Goal: Task Accomplishment & Management: Manage account settings

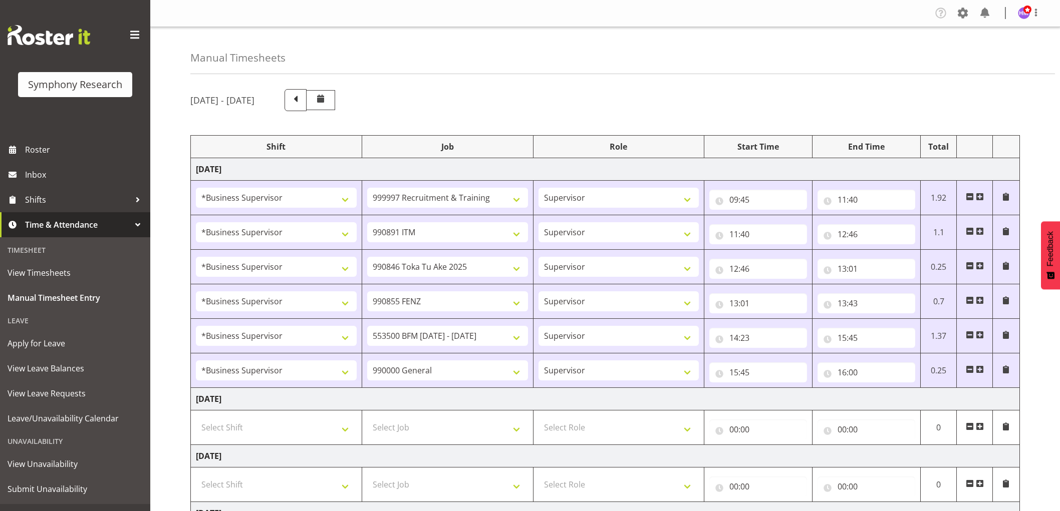
select select "1607"
select select "2379"
select select "1607"
select select "10549"
select select "1607"
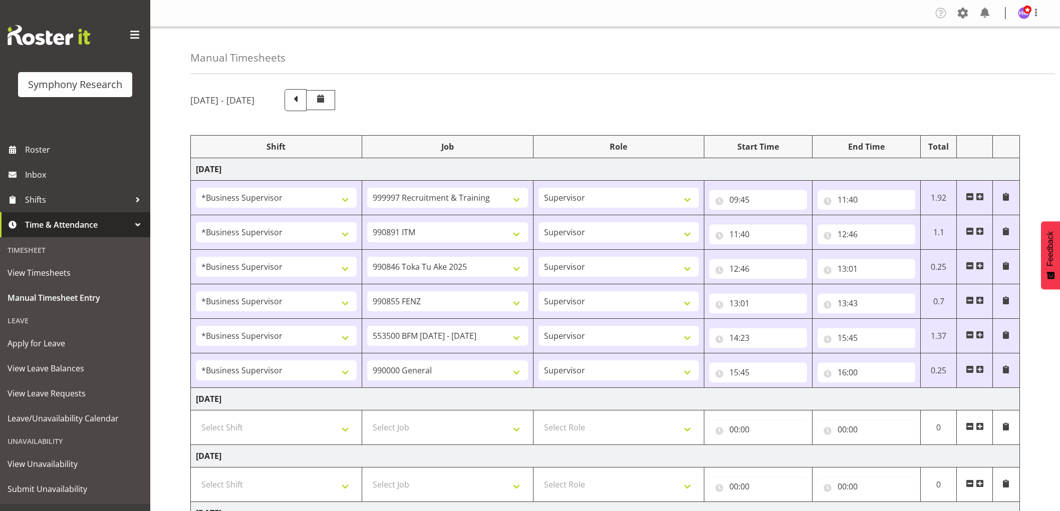
select select "9426"
select select "1607"
select select "9636"
select select "1607"
select select "10242"
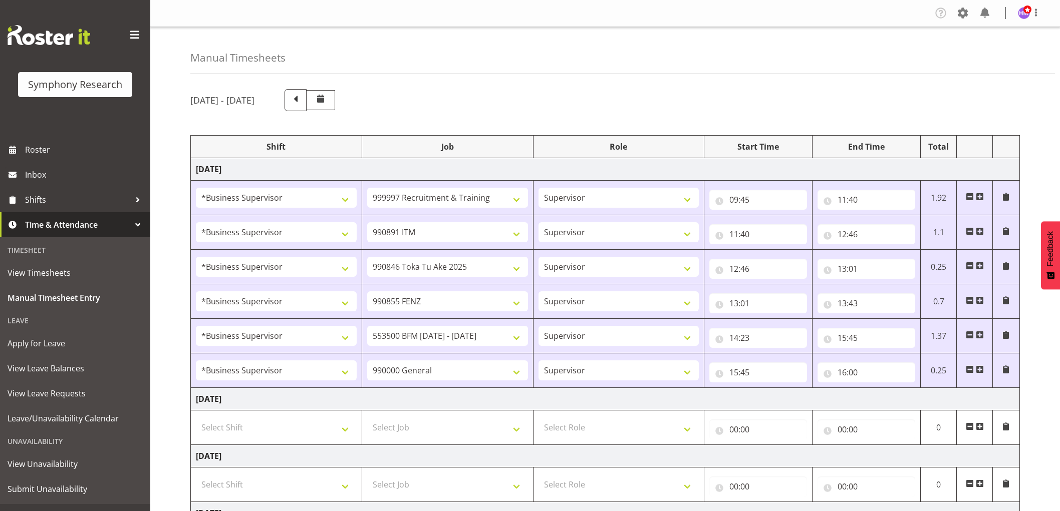
select select "1607"
select select "743"
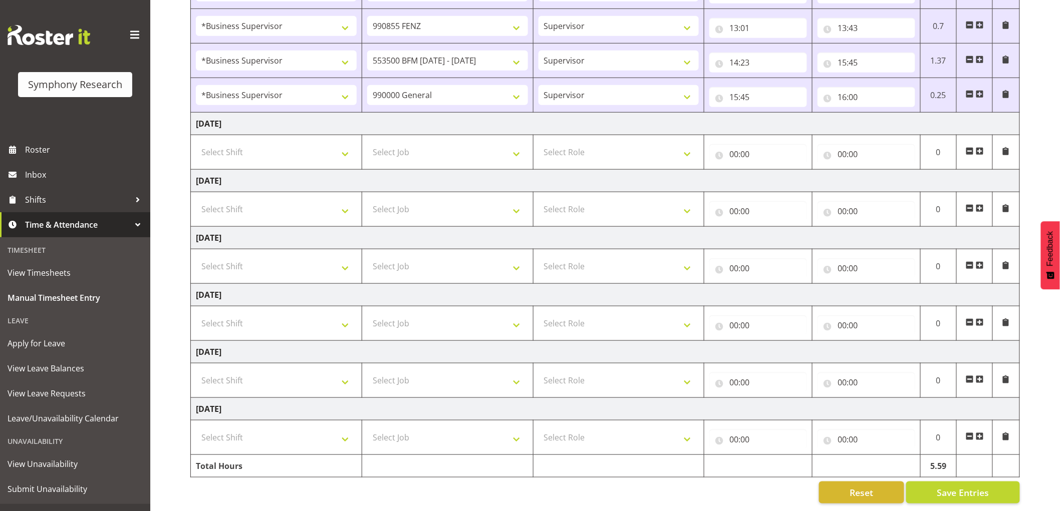
scroll to position [284, 0]
click at [982, 90] on span at bounding box center [980, 94] width 8 height 8
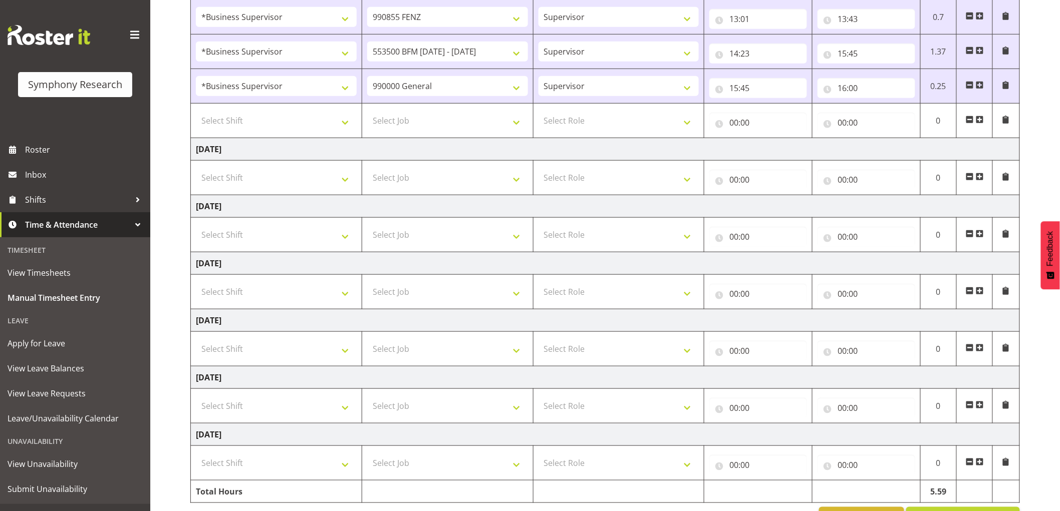
click at [238, 134] on td "Select Shift !!Weekend Residential (Roster IT Shift Label) *Business 9/10am ~ 4…" at bounding box center [276, 121] width 171 height 35
click at [275, 114] on select "Select Shift !!Weekend Residential (Roster IT Shift Label) *Business 9/10am ~ 4…" at bounding box center [276, 121] width 161 height 20
select select "1607"
click at [196, 111] on select "Select Shift !!Weekend Residential (Roster IT Shift Label) *Business 9/10am ~ 4…" at bounding box center [276, 121] width 161 height 20
click at [459, 114] on select "Select Job 550060 IF Admin 553492 World Poll Aus Wave 2 Main 2025 553493 World …" at bounding box center [447, 121] width 161 height 20
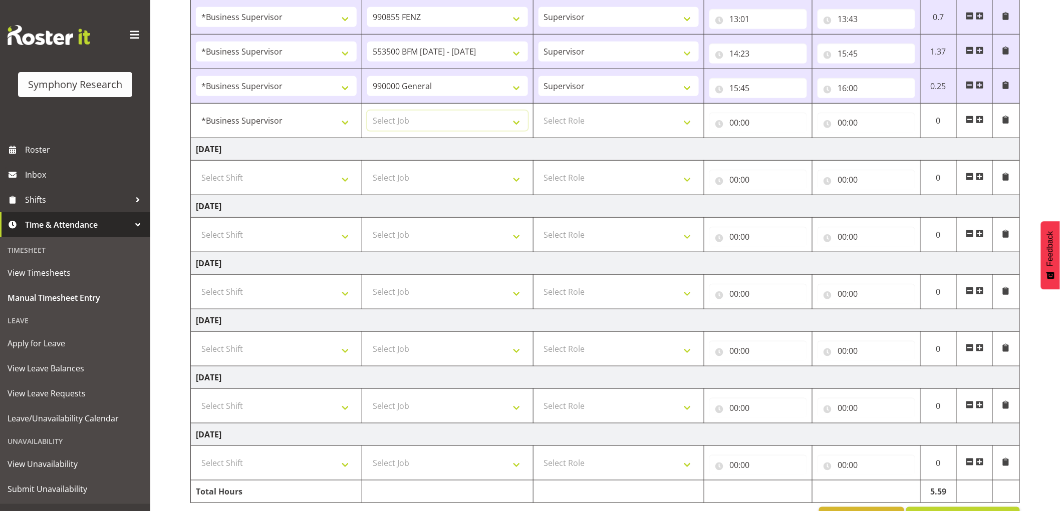
select select "743"
click at [367, 111] on select "Select Job 550060 IF Admin 553492 World Poll Aus Wave 2 Main 2025 553493 World …" at bounding box center [447, 121] width 161 height 20
click at [567, 128] on select "Select Role Supervisor Interviewing Briefing" at bounding box center [618, 121] width 161 height 20
select select "45"
click at [538, 111] on select "Select Role Supervisor Interviewing Briefing" at bounding box center [618, 121] width 161 height 20
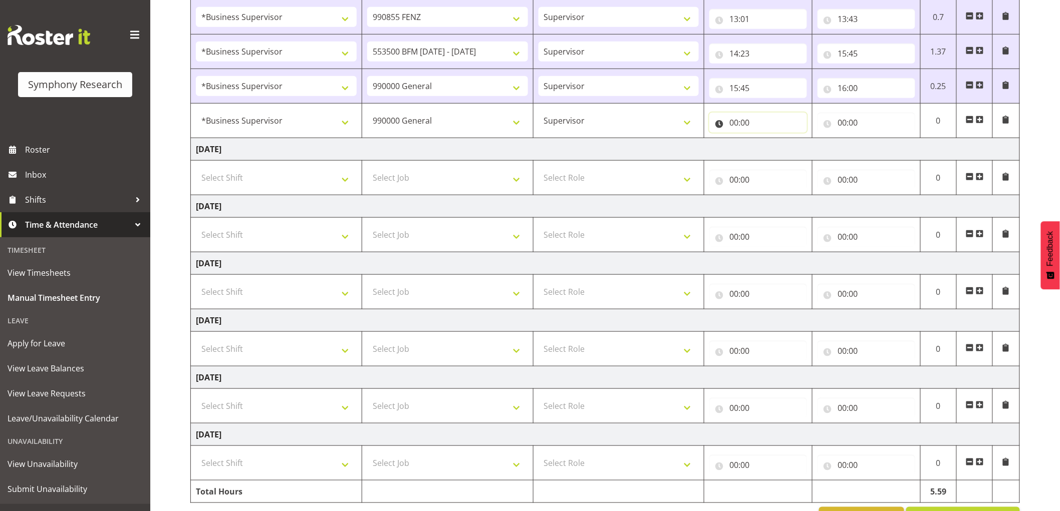
click at [739, 129] on input "00:00" at bounding box center [758, 123] width 98 height 20
drag, startPoint x: 770, startPoint y: 152, endPoint x: 780, endPoint y: 156, distance: 11.0
click at [777, 152] on select "00 01 02 03 04 05 06 07 08 09 10 11 12 13 14 15 16 17 18 19 20 21 22 23" at bounding box center [777, 149] width 23 height 20
select select "16"
click at [766, 139] on select "00 01 02 03 04 05 06 07 08 09 10 11 12 13 14 15 16 17 18 19 20 21 22 23" at bounding box center [777, 149] width 23 height 20
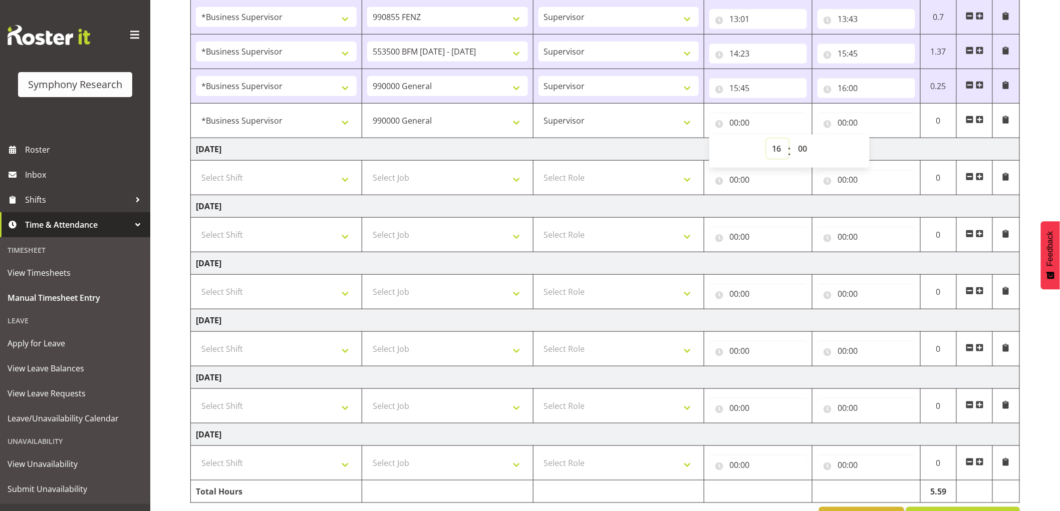
type input "16:00"
click at [849, 116] on input "00:00" at bounding box center [866, 123] width 98 height 20
click at [880, 151] on select "00 01 02 03 04 05 06 07 08 09 10 11 12 13 14 15 16 17 18 19 20 21 22 23" at bounding box center [885, 149] width 23 height 20
select select "16"
click at [874, 139] on select "00 01 02 03 04 05 06 07 08 09 10 11 12 13 14 15 16 17 18 19 20 21 22 23" at bounding box center [885, 149] width 23 height 20
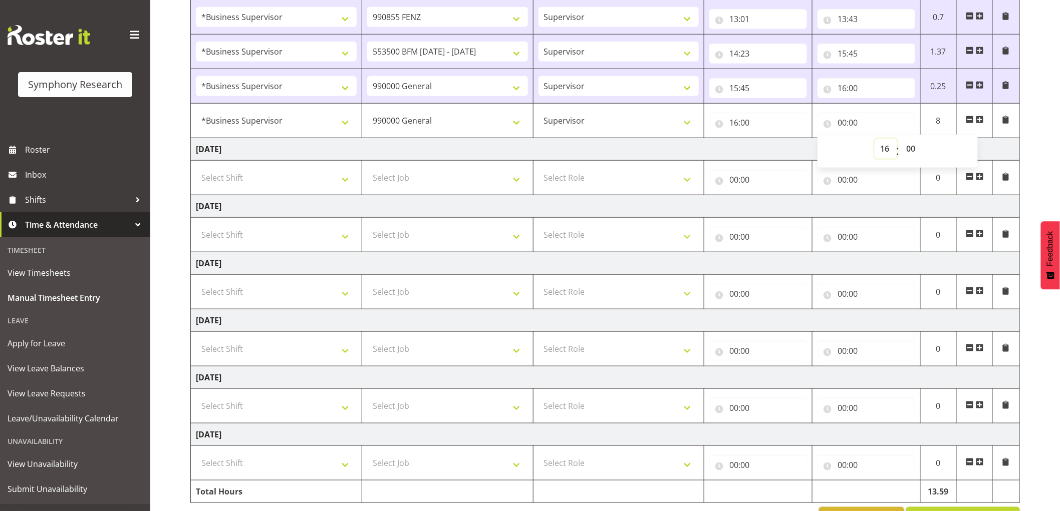
type input "16:00"
drag, startPoint x: 909, startPoint y: 157, endPoint x: 882, endPoint y: 186, distance: 40.1
click at [909, 157] on select "00 01 02 03 04 05 06 07 08 09 10 11 12 13 14 15 16 17 18 19 20 21 22 23 24 25 2…" at bounding box center [911, 149] width 23 height 20
select select "30"
click at [900, 139] on select "00 01 02 03 04 05 06 07 08 09 10 11 12 13 14 15 16 17 18 19 20 21 22 23 24 25 2…" at bounding box center [911, 149] width 23 height 20
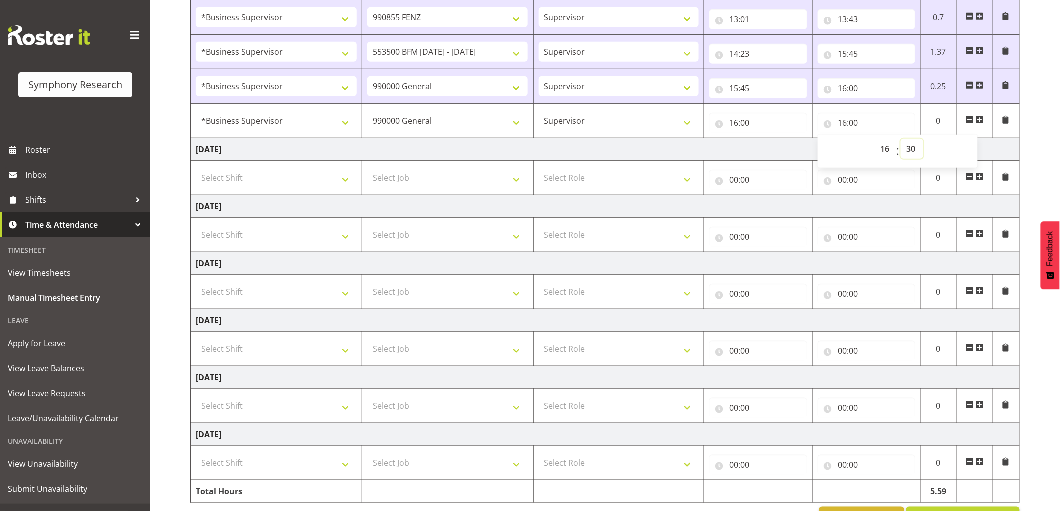
type input "16:30"
drag, startPoint x: 738, startPoint y: 154, endPoint x: 764, endPoint y: 210, distance: 62.3
click at [740, 154] on td "[DATE]" at bounding box center [605, 149] width 829 height 23
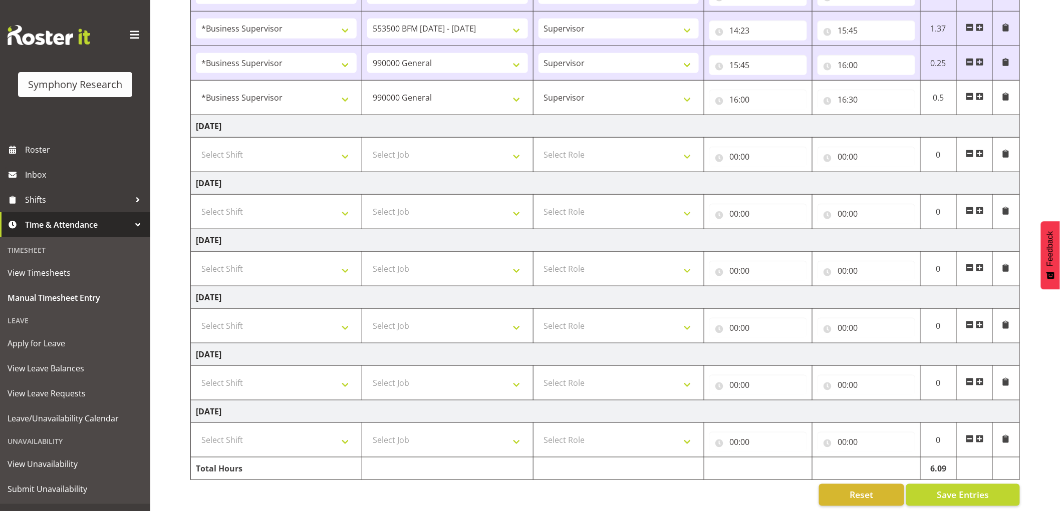
scroll to position [320, 0]
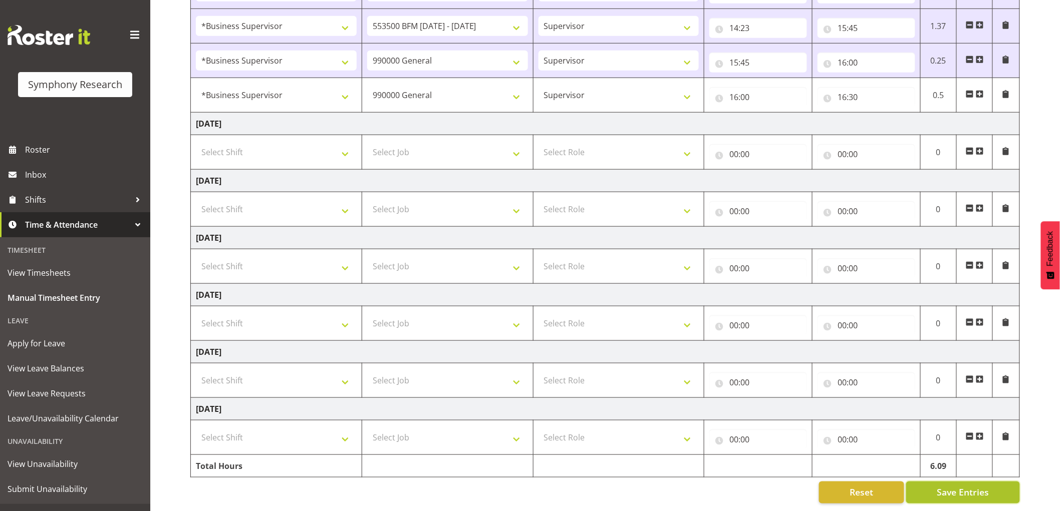
click at [957, 493] on button "Save Entries" at bounding box center [963, 493] width 114 height 22
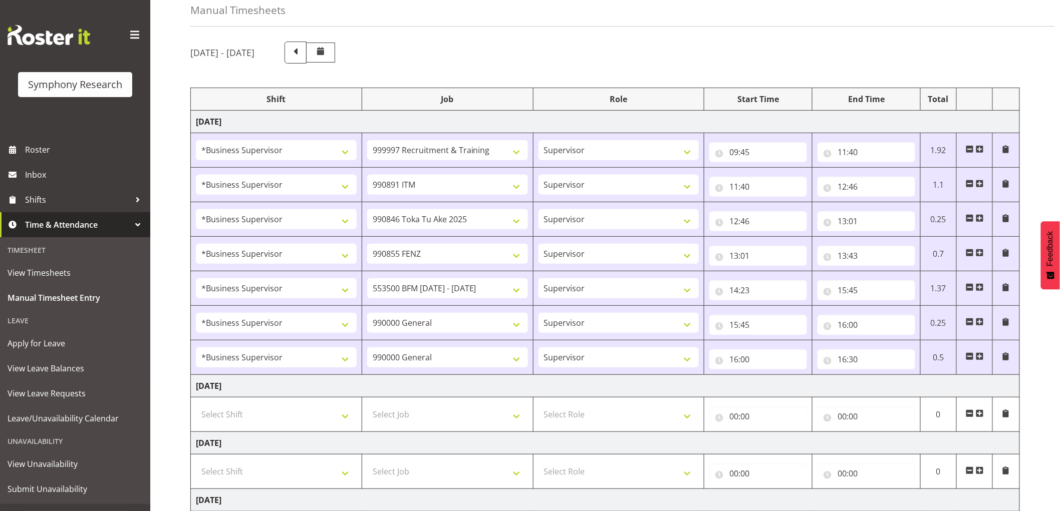
scroll to position [0, 0]
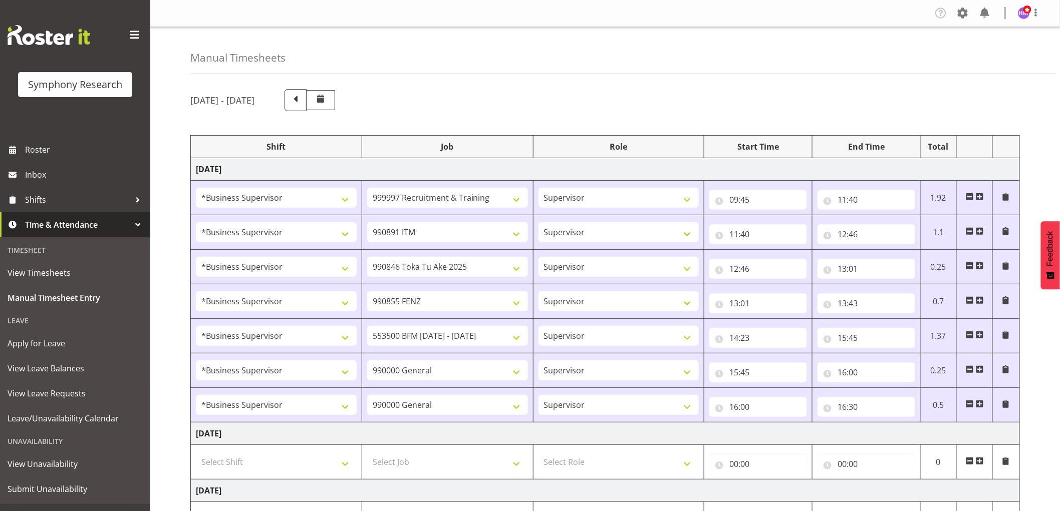
click at [979, 404] on span at bounding box center [980, 404] width 8 height 8
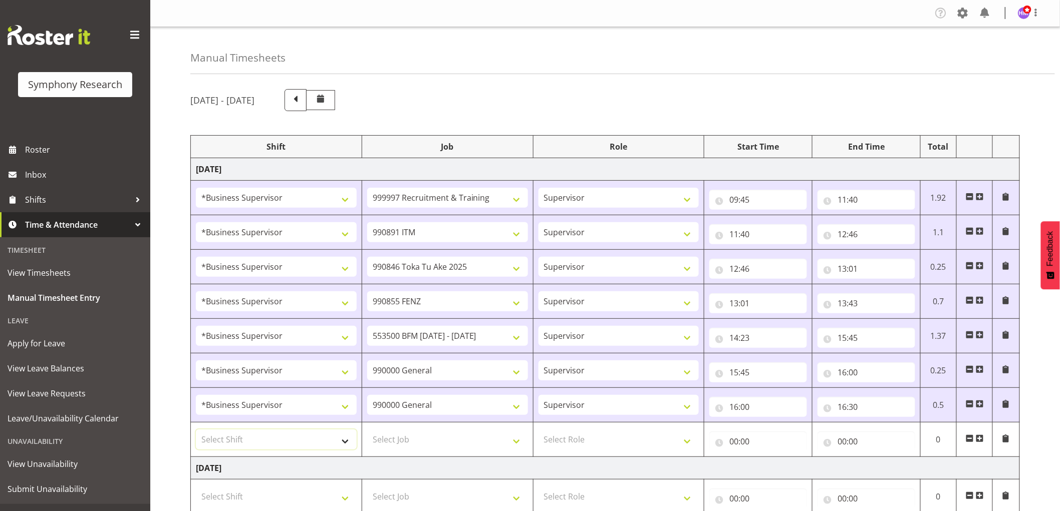
click at [222, 442] on select "Select Shift !!Weekend Residential (Roster IT Shift Label) *Business 9/10am ~ 4…" at bounding box center [276, 440] width 161 height 20
select select "1607"
click at [196, 430] on select "Select Shift !!Weekend Residential (Roster IT Shift Label) *Business 9/10am ~ 4…" at bounding box center [276, 440] width 161 height 20
click at [473, 431] on select "Select Job 550060 IF Admin 553492 World Poll Aus Wave 2 Main 2025 553493 World …" at bounding box center [447, 440] width 161 height 20
click at [367, 430] on select "Select Job 550060 IF Admin 553492 World Poll Aus Wave 2 Main 2025 553493 World …" at bounding box center [447, 440] width 161 height 20
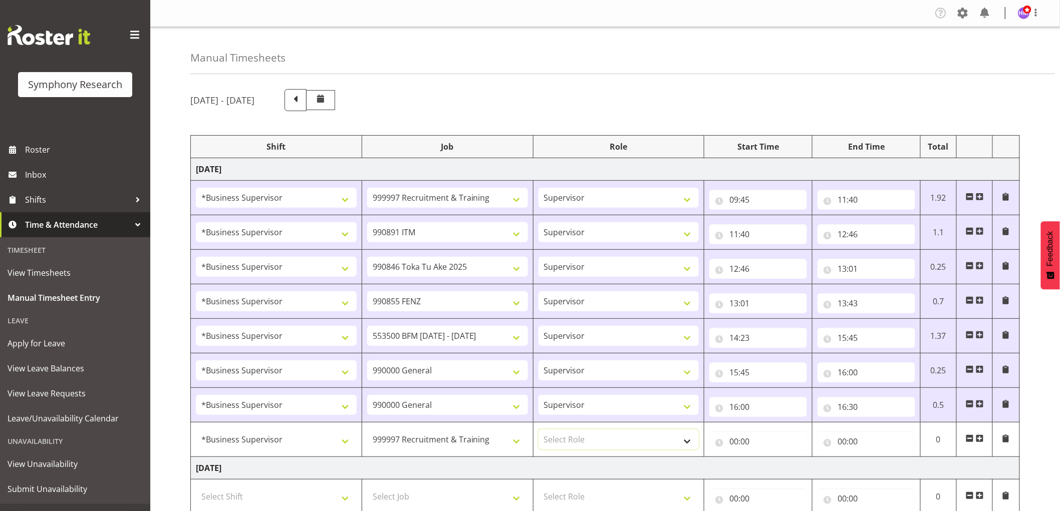
click at [662, 448] on select "Select Role Supervisor Interviewing Briefing" at bounding box center [618, 440] width 161 height 20
click at [471, 444] on select "550060 IF Admin 553492 World Poll Aus Wave 2 Main 2025 553493 World Poll NZ Wav…" at bounding box center [447, 440] width 161 height 20
select select "757"
click at [367, 430] on select "550060 IF Admin 553492 World Poll Aus Wave 2 Main 2025 553493 World Poll NZ Wav…" at bounding box center [447, 440] width 161 height 20
click at [623, 437] on select "Select Role Supervisor Interviewing Briefing" at bounding box center [618, 440] width 161 height 20
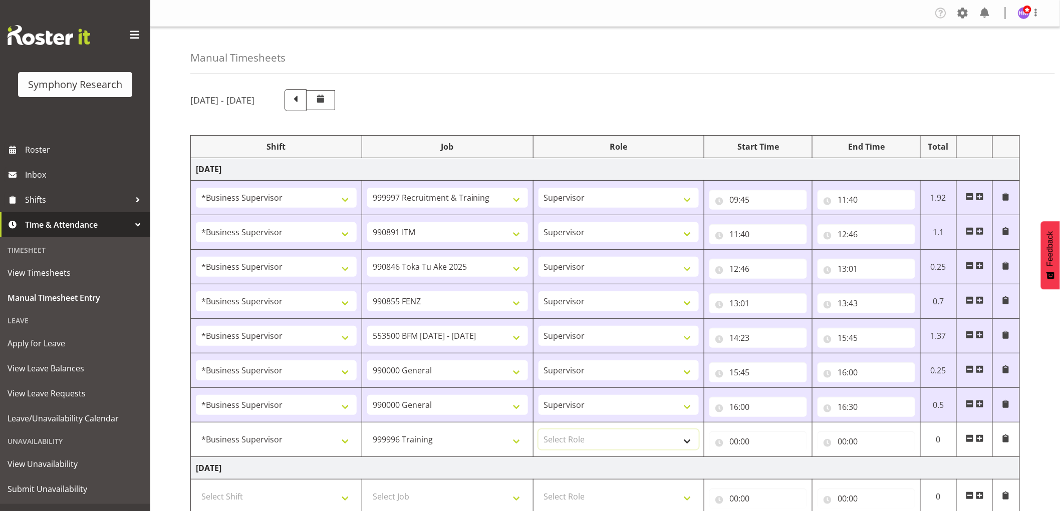
select select "45"
click at [538, 430] on select "Select Role Supervisor Interviewing Briefing" at bounding box center [618, 440] width 161 height 20
drag, startPoint x: 739, startPoint y: 441, endPoint x: 783, endPoint y: 470, distance: 52.5
click at [740, 441] on input "00:00" at bounding box center [758, 442] width 98 height 20
click at [785, 463] on select "00 01 02 03 04 05 06 07 08 09 10 11 12 13 14 15 16 17 18 19 20 21 22 23" at bounding box center [777, 468] width 23 height 20
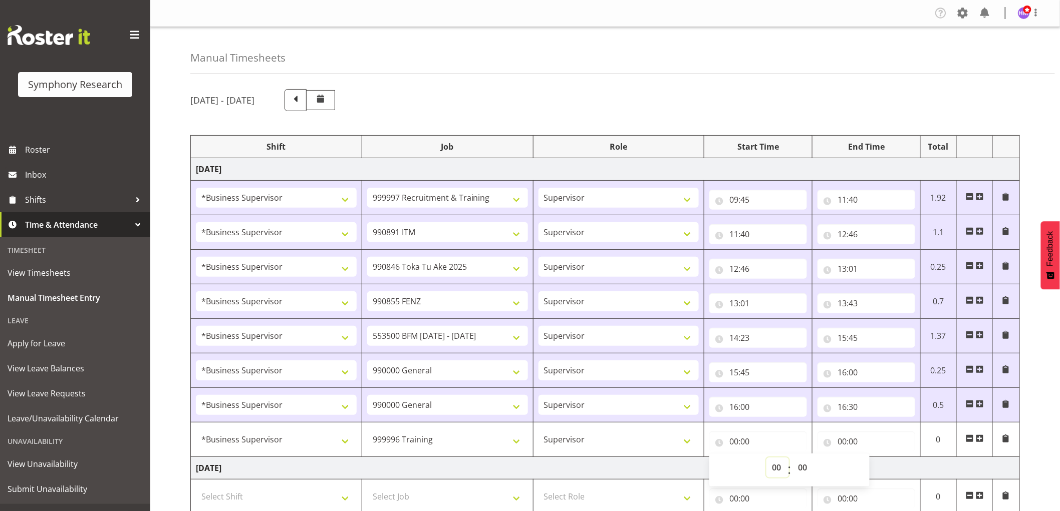
select select "16"
click at [766, 458] on select "00 01 02 03 04 05 06 07 08 09 10 11 12 13 14 15 16 17 18 19 20 21 22 23" at bounding box center [777, 468] width 23 height 20
type input "16:00"
drag, startPoint x: 802, startPoint y: 468, endPoint x: 815, endPoint y: 491, distance: 26.5
click at [802, 468] on select "00 01 02 03 04 05 06 07 08 09 10 11 12 13 14 15 16 17 18 19 20 21 22 23 24 25 2…" at bounding box center [803, 468] width 23 height 20
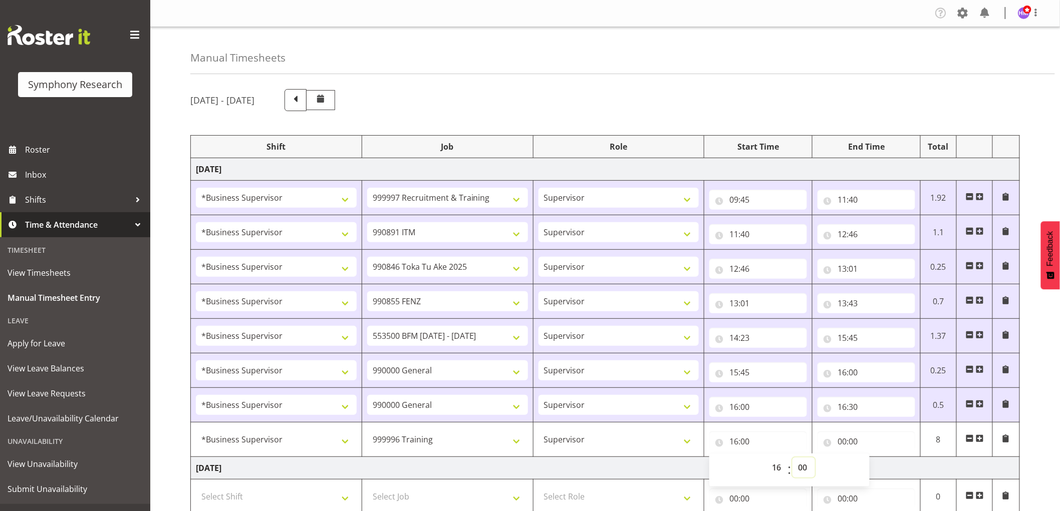
select select "45"
click at [792, 458] on select "00 01 02 03 04 05 06 07 08 09 10 11 12 13 14 15 16 17 18 19 20 21 22 23 24 25 2…" at bounding box center [803, 468] width 23 height 20
type input "16:45"
drag, startPoint x: 835, startPoint y: 444, endPoint x: 841, endPoint y: 446, distance: 6.3
click at [837, 444] on input "00:00" at bounding box center [866, 442] width 98 height 20
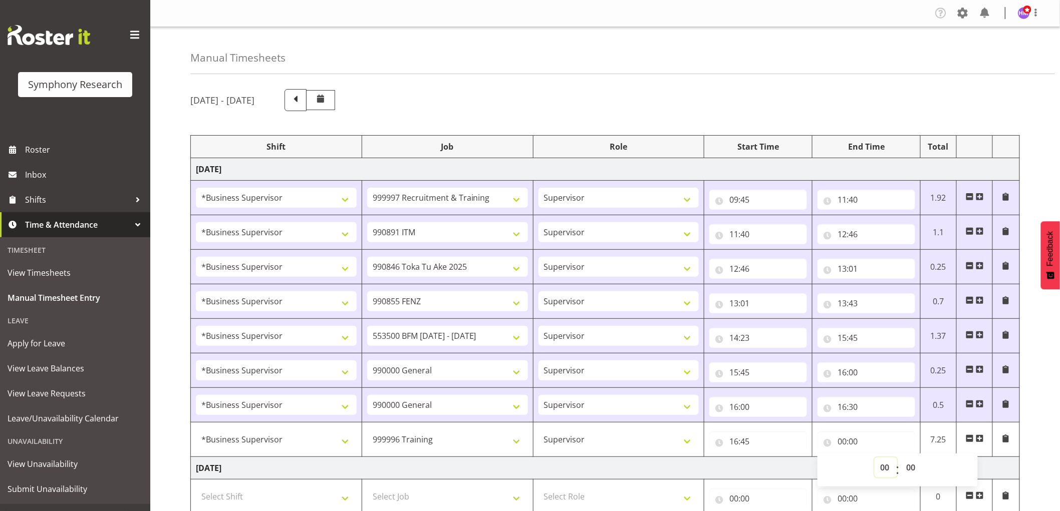
click at [875, 466] on select "00 01 02 03 04 05 06 07 08 09 10 11 12 13 14 15 16 17 18 19 20 21 22 23" at bounding box center [885, 468] width 23 height 20
select select "21"
click at [874, 458] on select "00 01 02 03 04 05 06 07 08 09 10 11 12 13 14 15 16 17 18 19 20 21 22 23" at bounding box center [885, 468] width 23 height 20
type input "21:00"
click at [809, 112] on div "[DATE] - [DATE] Shift Job Role Start Time End Time Total [DATE] !!Weekend Resid…" at bounding box center [624, 469] width 869 height 774
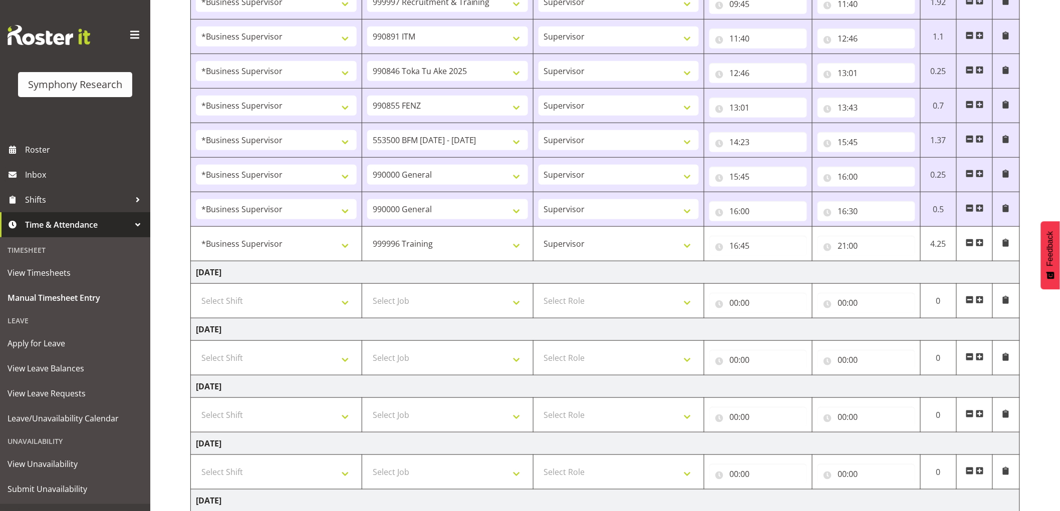
scroll to position [354, 0]
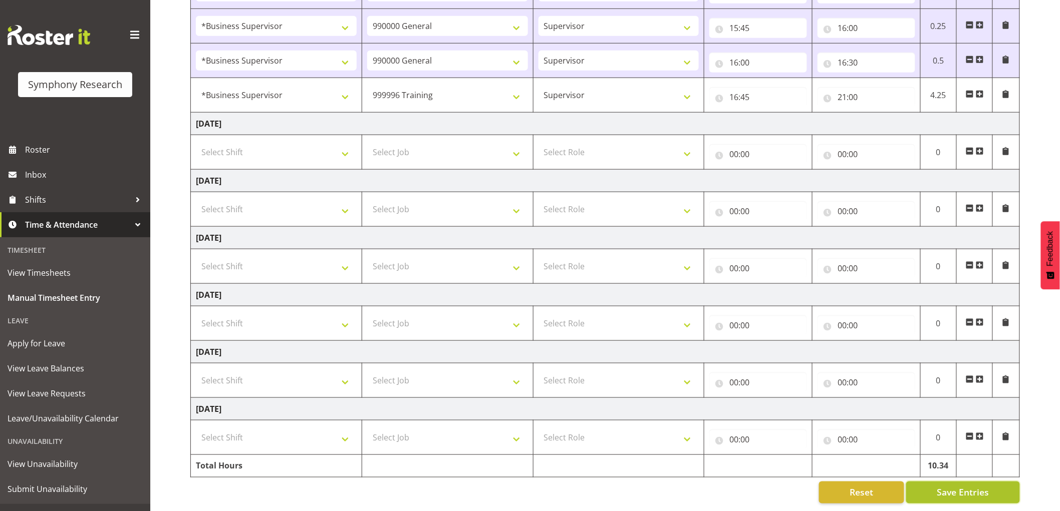
click at [931, 482] on button "Save Entries" at bounding box center [963, 493] width 114 height 22
